Goal: Use online tool/utility

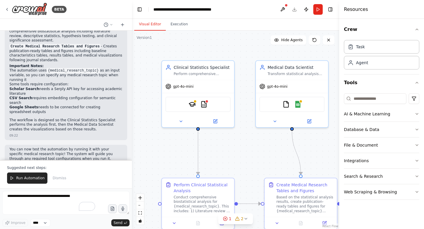
click at [88, 169] on p "Suggested next steps:" at bounding box center [66, 168] width 118 height 5
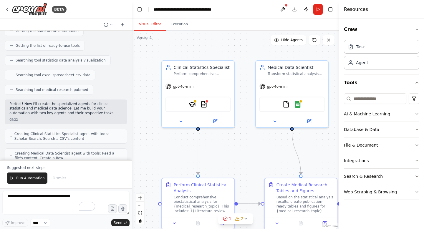
scroll to position [86, 0]
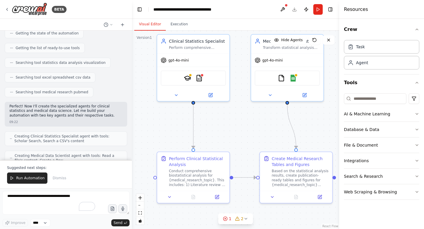
drag, startPoint x: 156, startPoint y: 141, endPoint x: 151, endPoint y: 115, distance: 26.6
click at [151, 115] on div ".deletable-edge-delete-btn { width: 20px; height: 20px; border: 0px solid #ffff…" at bounding box center [235, 130] width 207 height 199
click at [46, 203] on textarea "To enrich screen reader interactions, please activate Accessibility in Grammarl…" at bounding box center [65, 203] width 127 height 24
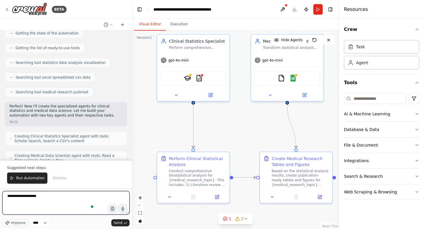
type textarea "**********"
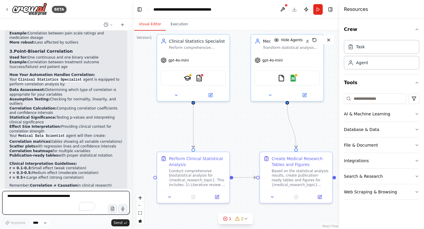
scroll to position [621, 0]
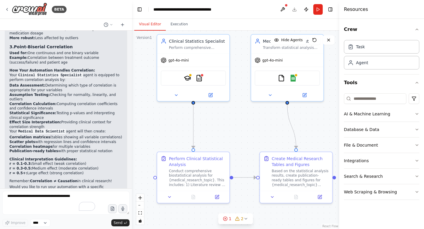
click at [108, 157] on h2 "Clinical Interpretation Guidelines:" at bounding box center [65, 159] width 113 height 5
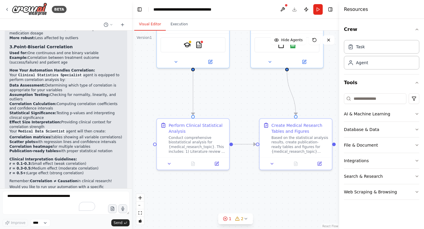
drag, startPoint x: 246, startPoint y: 141, endPoint x: 246, endPoint y: 108, distance: 32.4
click at [246, 108] on div ".deletable-edge-delete-btn { width: 20px; height: 20px; border: 0px solid #ffff…" at bounding box center [235, 130] width 207 height 199
click at [226, 220] on icon at bounding box center [225, 218] width 5 height 5
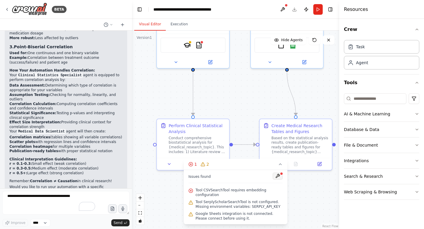
click at [280, 174] on button at bounding box center [278, 176] width 10 height 7
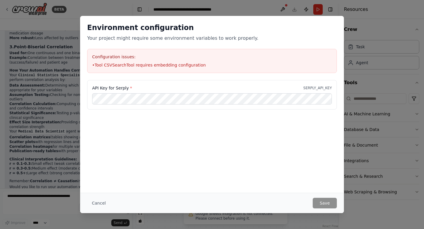
click at [296, 186] on div "Environment configuration Your project might require some environment variables…" at bounding box center [212, 104] width 264 height 177
click at [115, 87] on label "API Key for Serply *" at bounding box center [112, 88] width 40 height 6
click at [96, 202] on button "Cancel" at bounding box center [98, 203] width 23 height 11
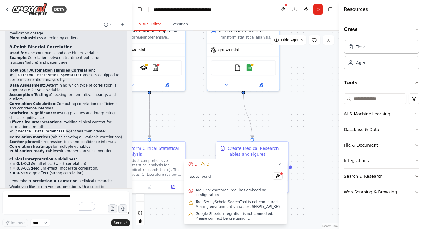
drag, startPoint x: 262, startPoint y: 87, endPoint x: 218, endPoint y: 110, distance: 49.1
click at [218, 110] on div ".deletable-edge-delete-btn { width: 20px; height: 20px; border: 0px solid #ffff…" at bounding box center [235, 130] width 207 height 199
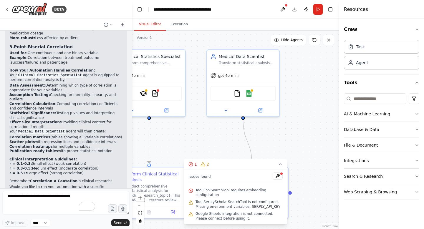
drag, startPoint x: 226, startPoint y: 110, endPoint x: 226, endPoint y: 135, distance: 25.3
click at [226, 135] on div ".deletable-edge-delete-btn { width: 20px; height: 20px; border: 0px solid #ffff…" at bounding box center [235, 130] width 207 height 199
click at [224, 111] on icon at bounding box center [225, 109] width 5 height 5
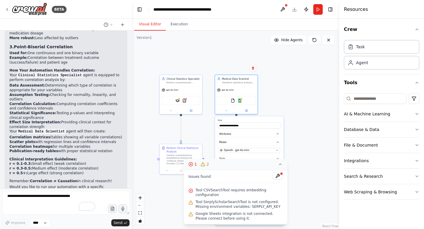
click at [282, 166] on icon at bounding box center [280, 164] width 5 height 5
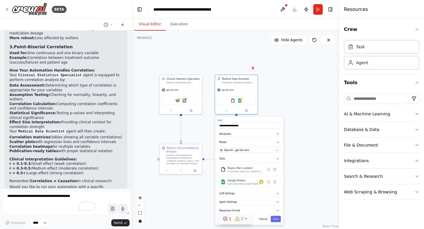
click at [307, 146] on div ".deletable-edge-delete-btn { width: 20px; height: 20px; border: 0px solid #ffff…" at bounding box center [235, 130] width 207 height 199
click at [307, 145] on div ".deletable-edge-delete-btn { width: 20px; height: 20px; border: 0px solid #ffff…" at bounding box center [235, 130] width 207 height 199
click at [227, 112] on button at bounding box center [225, 110] width 19 height 4
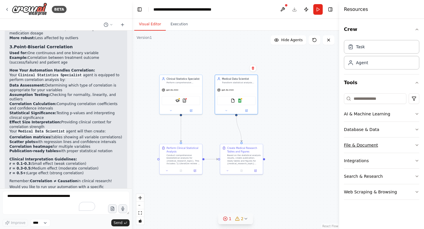
click at [406, 143] on button "File & Document" at bounding box center [381, 145] width 75 height 15
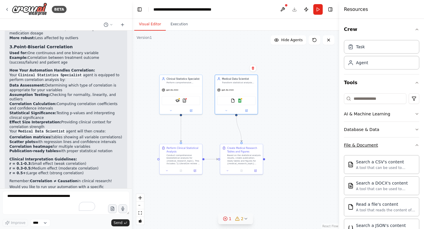
click at [406, 143] on button "File & Document" at bounding box center [381, 145] width 75 height 15
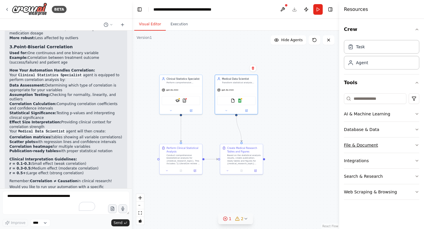
click at [406, 143] on button "File & Document" at bounding box center [381, 145] width 75 height 15
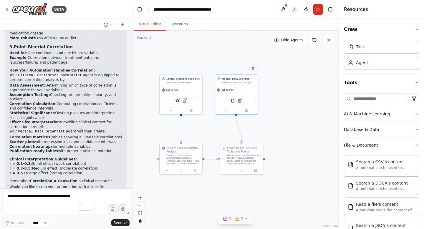
click at [406, 142] on button "File & Document" at bounding box center [381, 145] width 75 height 15
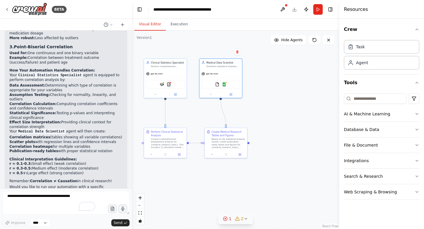
drag, startPoint x: 297, startPoint y: 137, endPoint x: 282, endPoint y: 121, distance: 22.3
click at [282, 121] on div ".deletable-edge-delete-btn { width: 20px; height: 20px; border: 0px solid #ffff…" at bounding box center [235, 130] width 207 height 199
click at [182, 26] on button "Execution" at bounding box center [179, 24] width 27 height 12
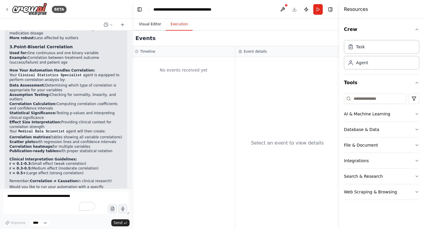
click at [153, 27] on button "Visual Editor" at bounding box center [150, 24] width 32 height 12
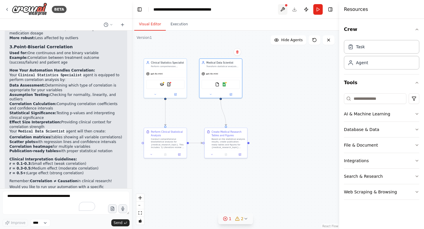
click at [281, 9] on button at bounding box center [282, 9] width 9 height 11
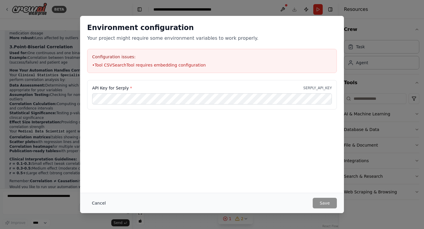
click at [101, 204] on button "Cancel" at bounding box center [98, 203] width 23 height 11
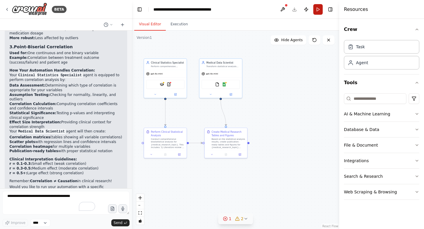
click at [319, 9] on button "Run" at bounding box center [317, 9] width 9 height 11
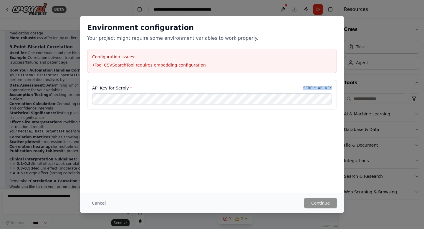
drag, startPoint x: 302, startPoint y: 87, endPoint x: 333, endPoint y: 88, distance: 30.9
click at [333, 88] on div "API Key for Serply * SERPLY_API_KEY" at bounding box center [212, 94] width 250 height 29
click at [96, 204] on button "Cancel" at bounding box center [98, 203] width 23 height 11
